Goal: Task Accomplishment & Management: Use online tool/utility

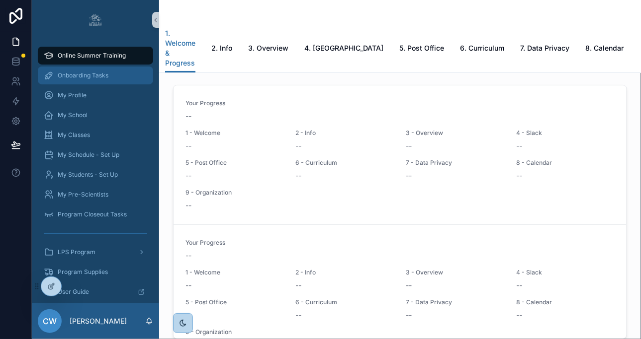
click at [104, 79] on span "Onboarding Tasks" at bounding box center [83, 76] width 51 height 8
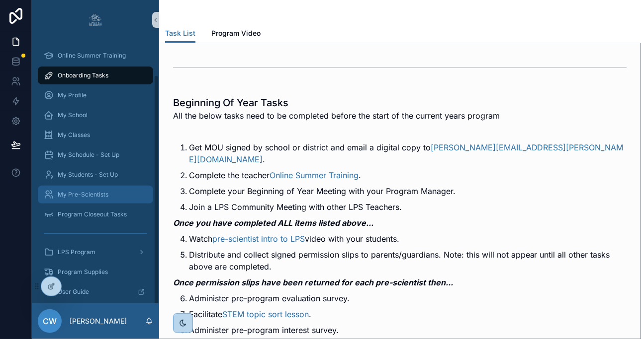
scroll to position [44, 0]
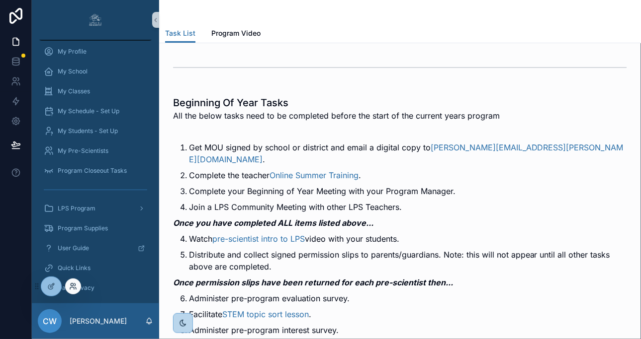
click at [73, 284] on icon at bounding box center [72, 285] width 2 height 2
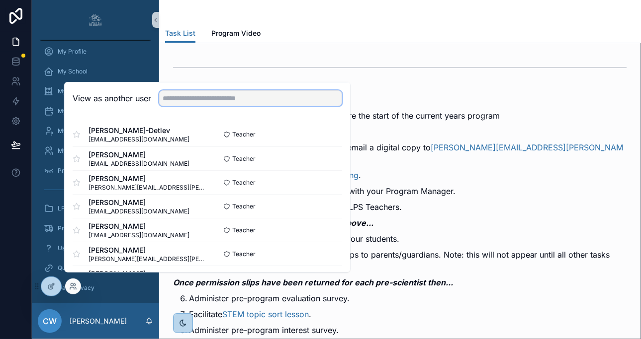
click at [209, 103] on input "text" at bounding box center [250, 98] width 183 height 16
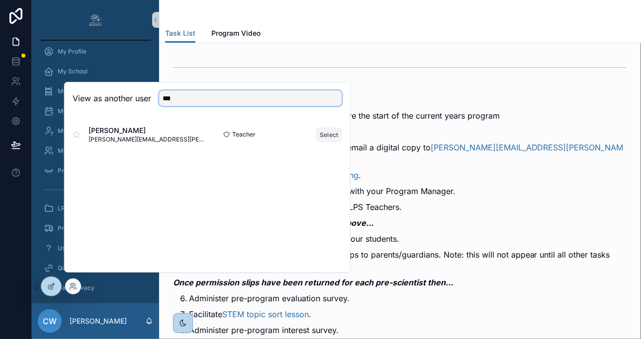
type input "***"
click at [328, 142] on button "Select" at bounding box center [329, 135] width 26 height 14
